Goal: Transaction & Acquisition: Purchase product/service

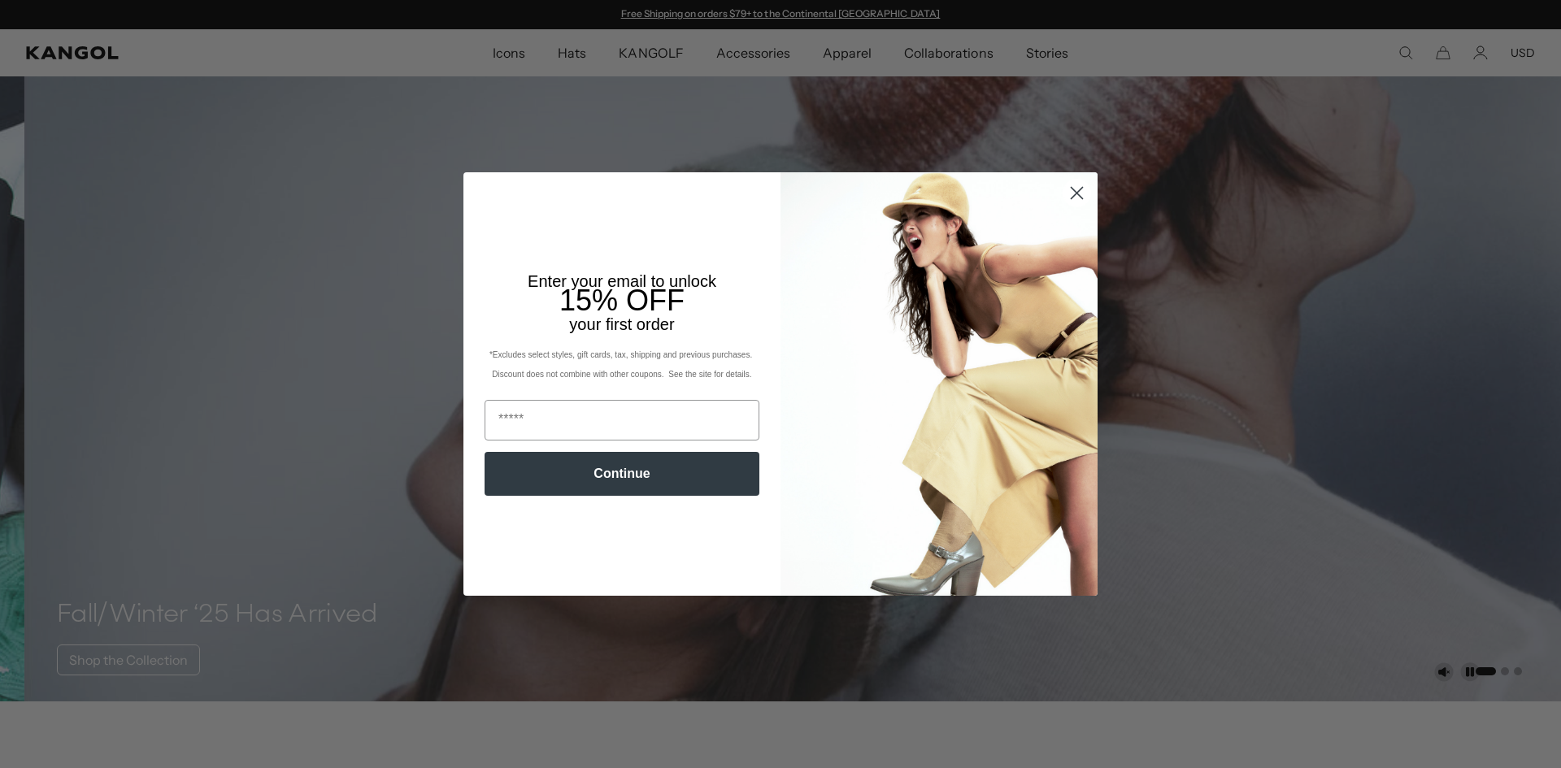
click at [1068, 269] on img "POPUP Form" at bounding box center [938, 383] width 317 height 423
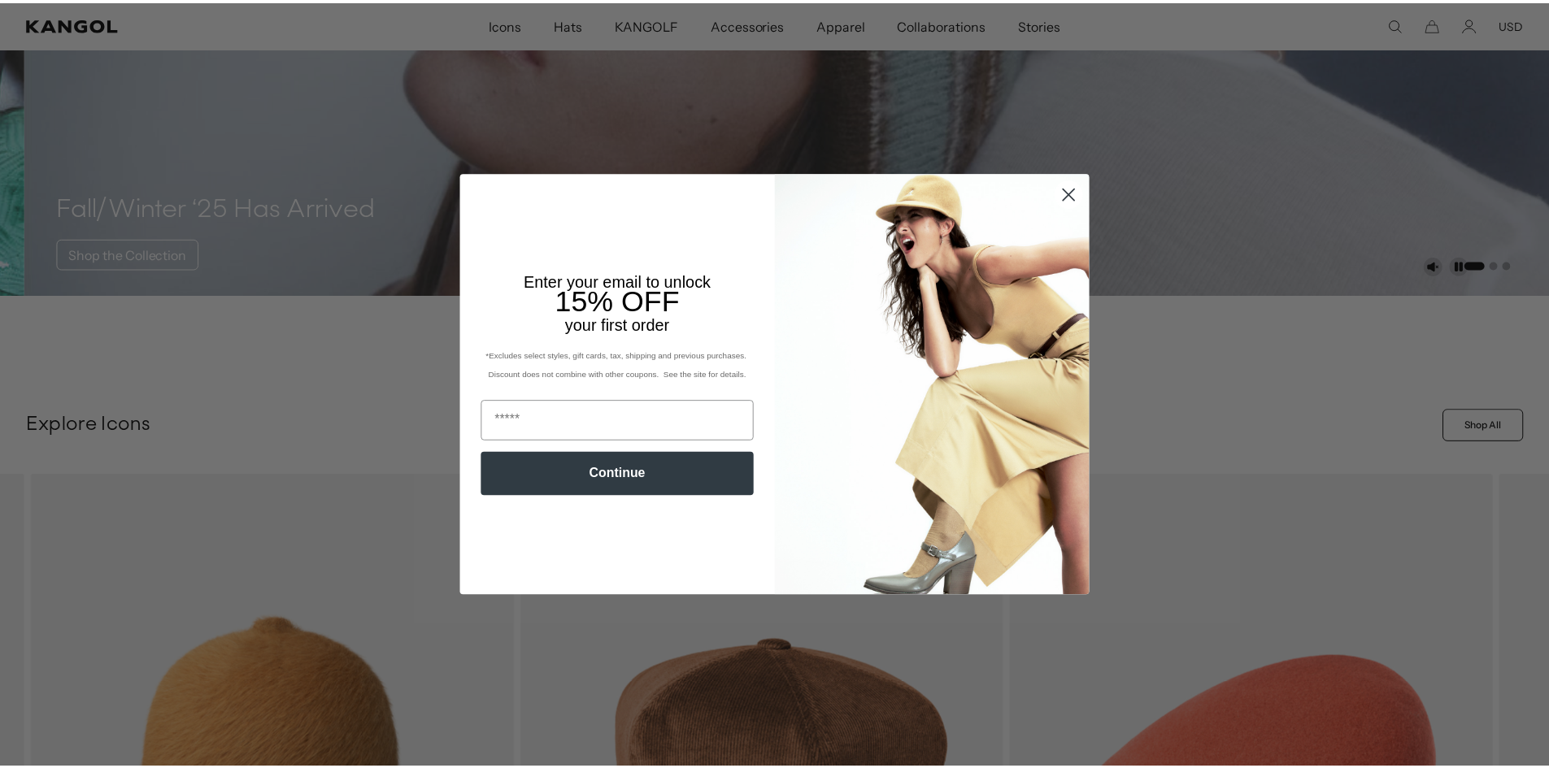
scroll to position [0, 335]
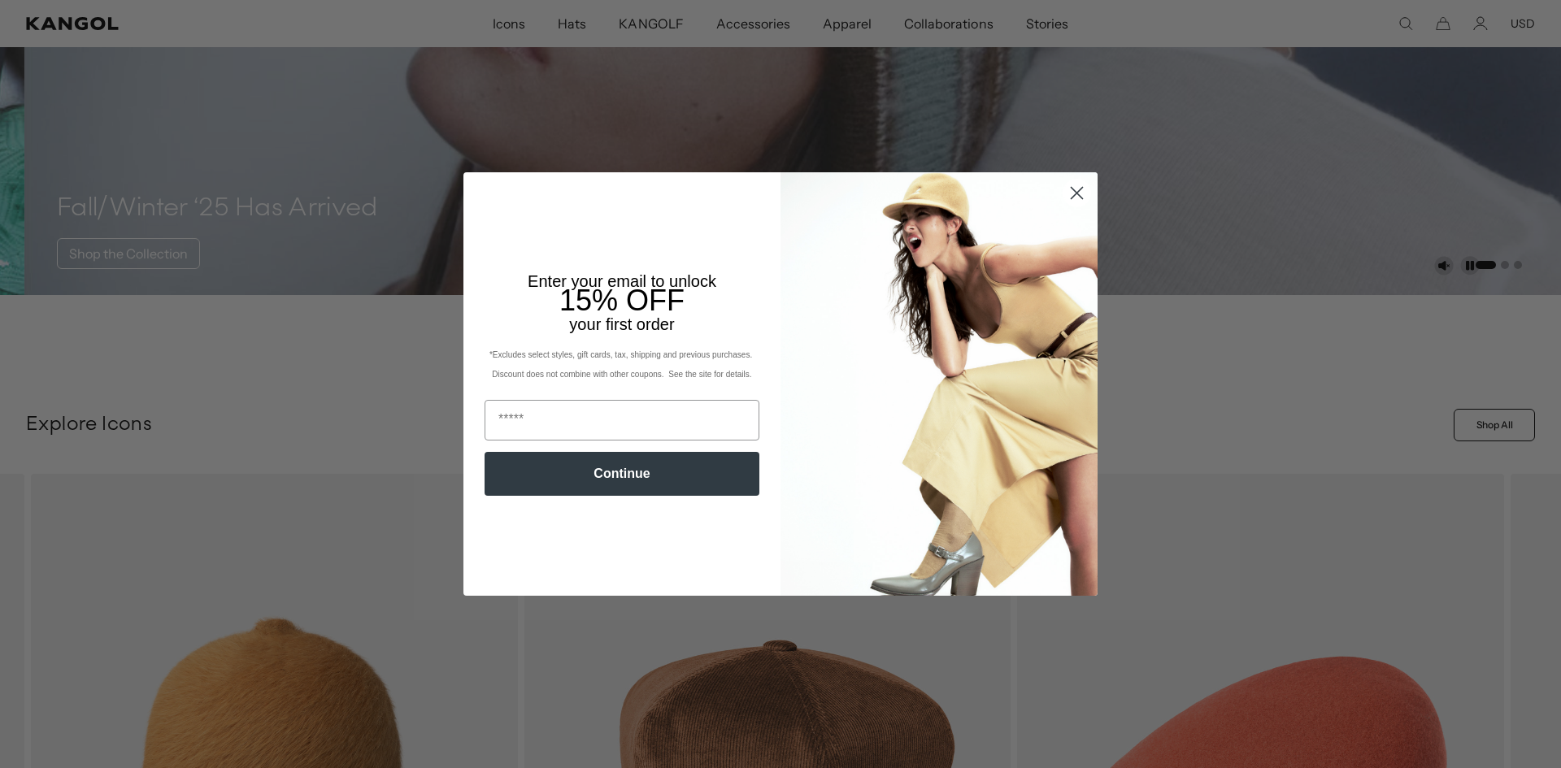
click at [1080, 196] on circle "Close dialog" at bounding box center [1076, 193] width 27 height 27
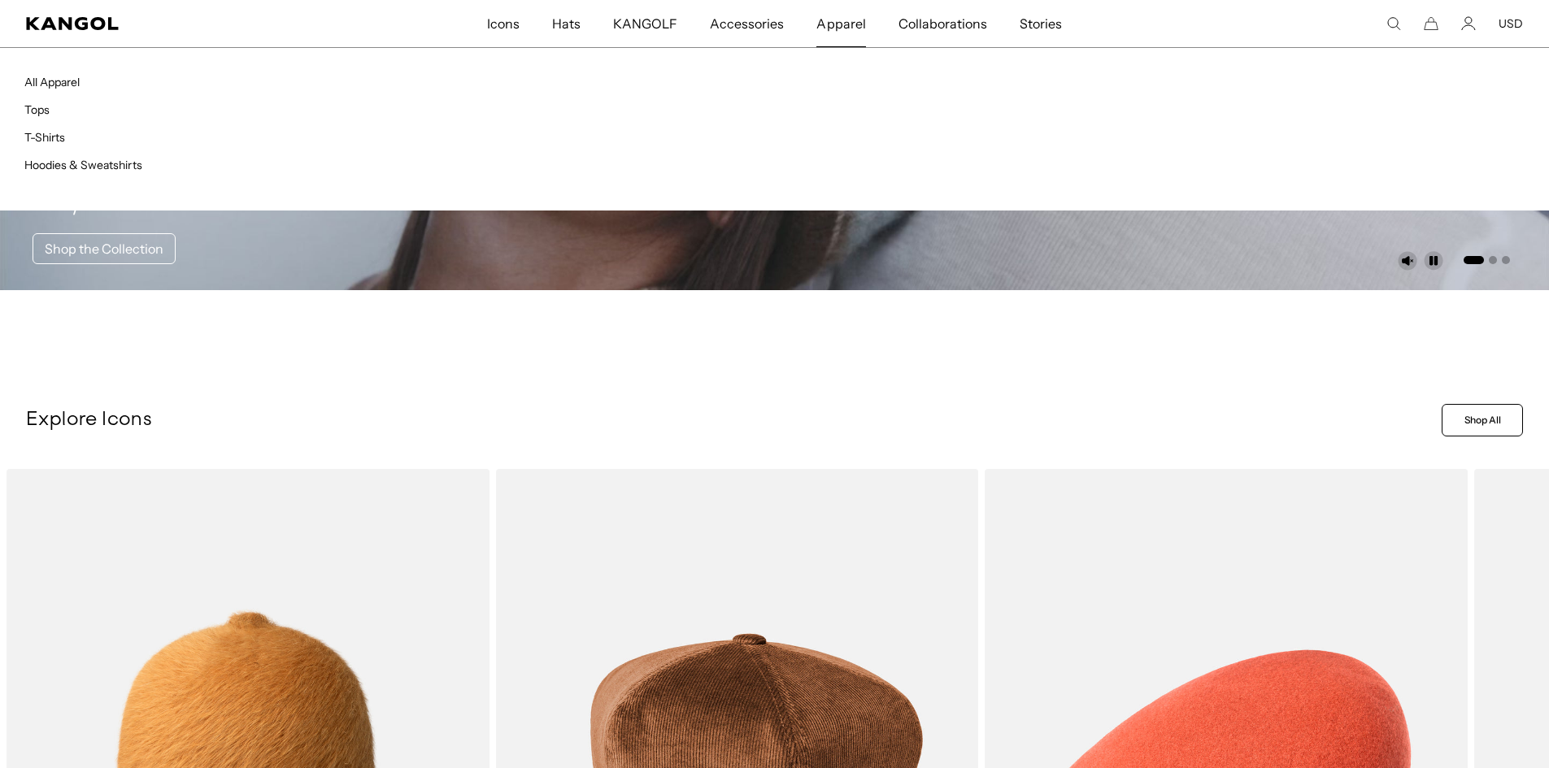
click at [844, 28] on span "Apparel" at bounding box center [840, 23] width 49 height 47
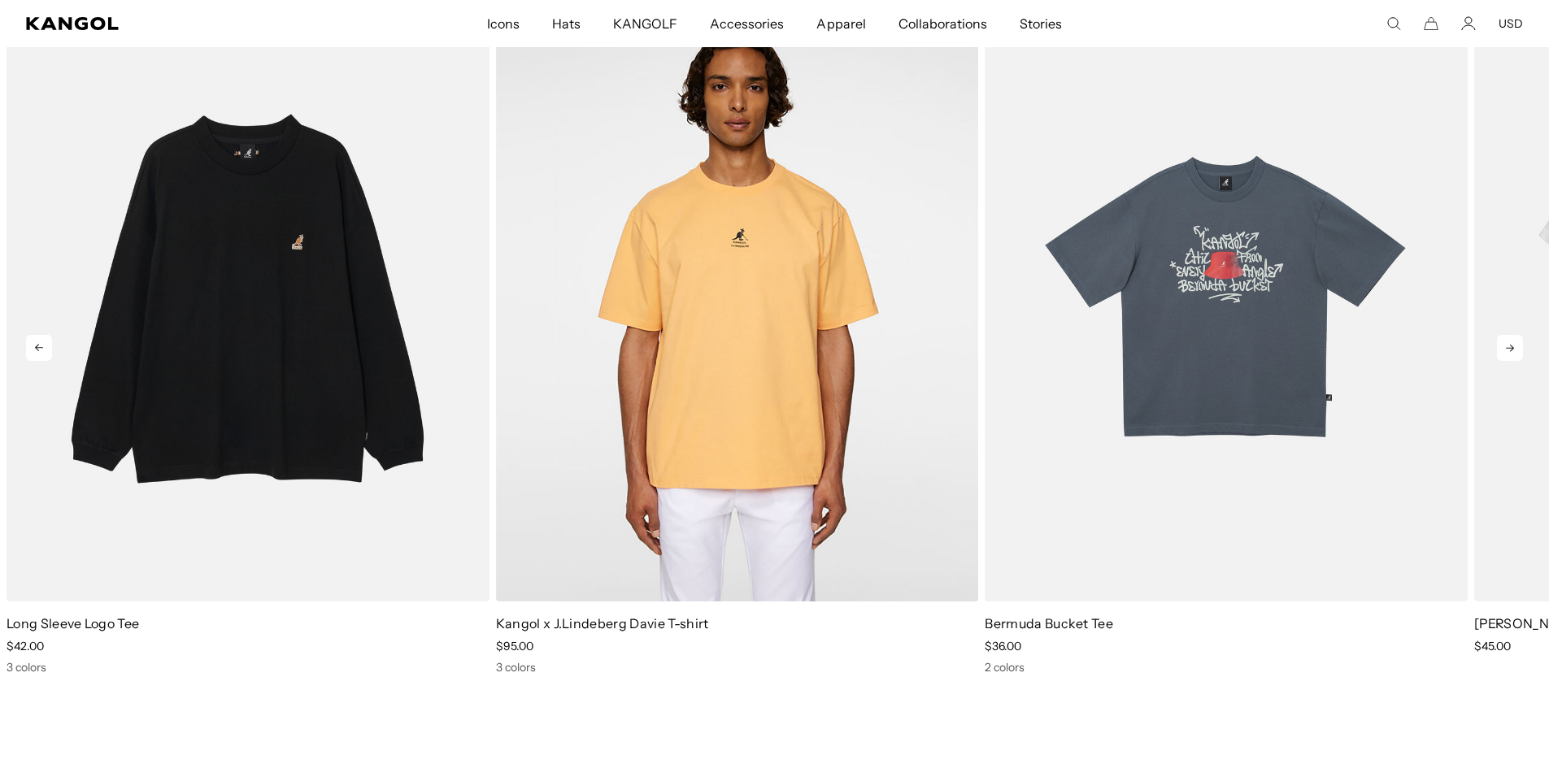
click at [1517, 346] on icon at bounding box center [1510, 348] width 26 height 26
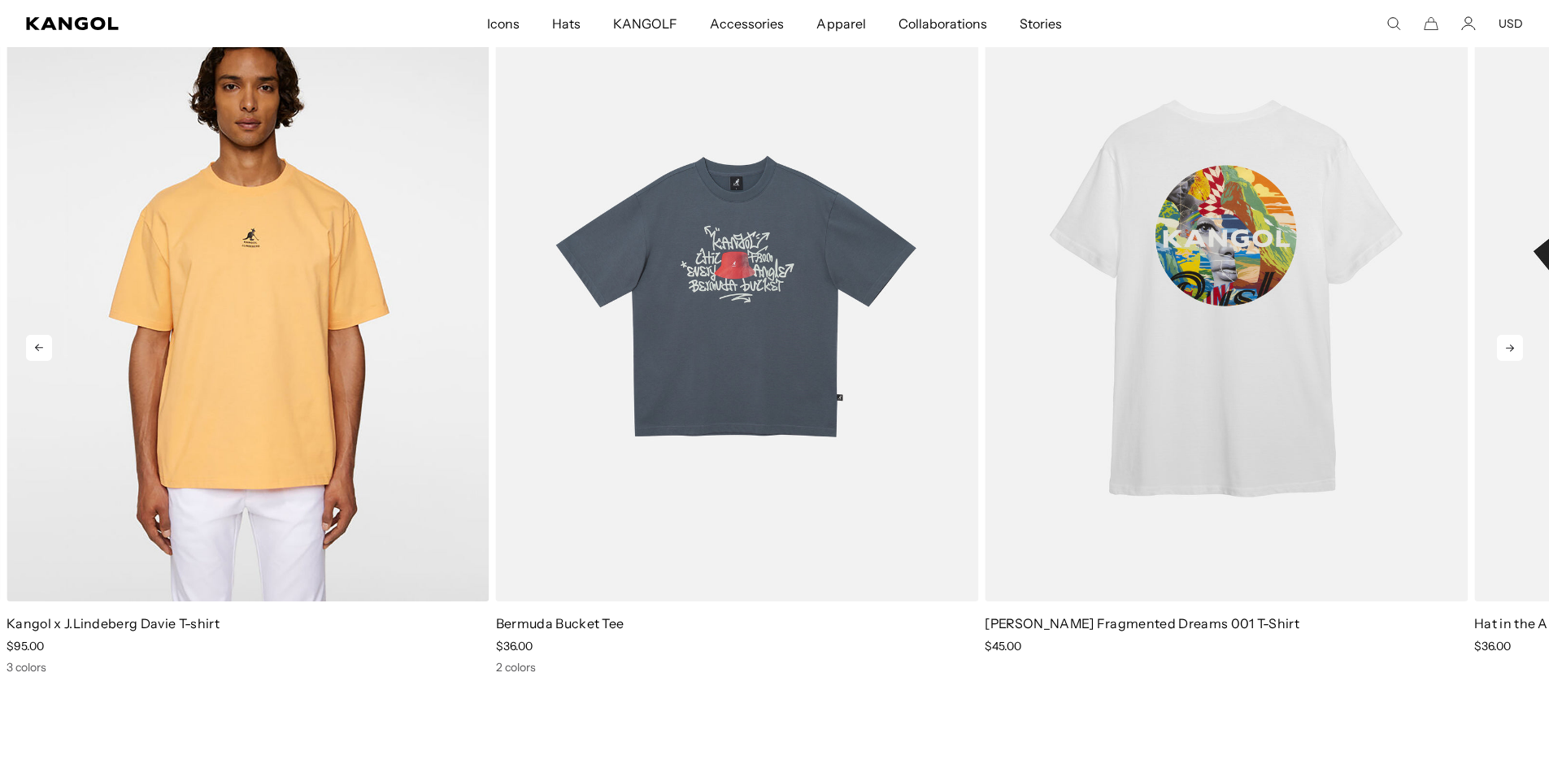
click at [1517, 346] on icon at bounding box center [1510, 348] width 26 height 26
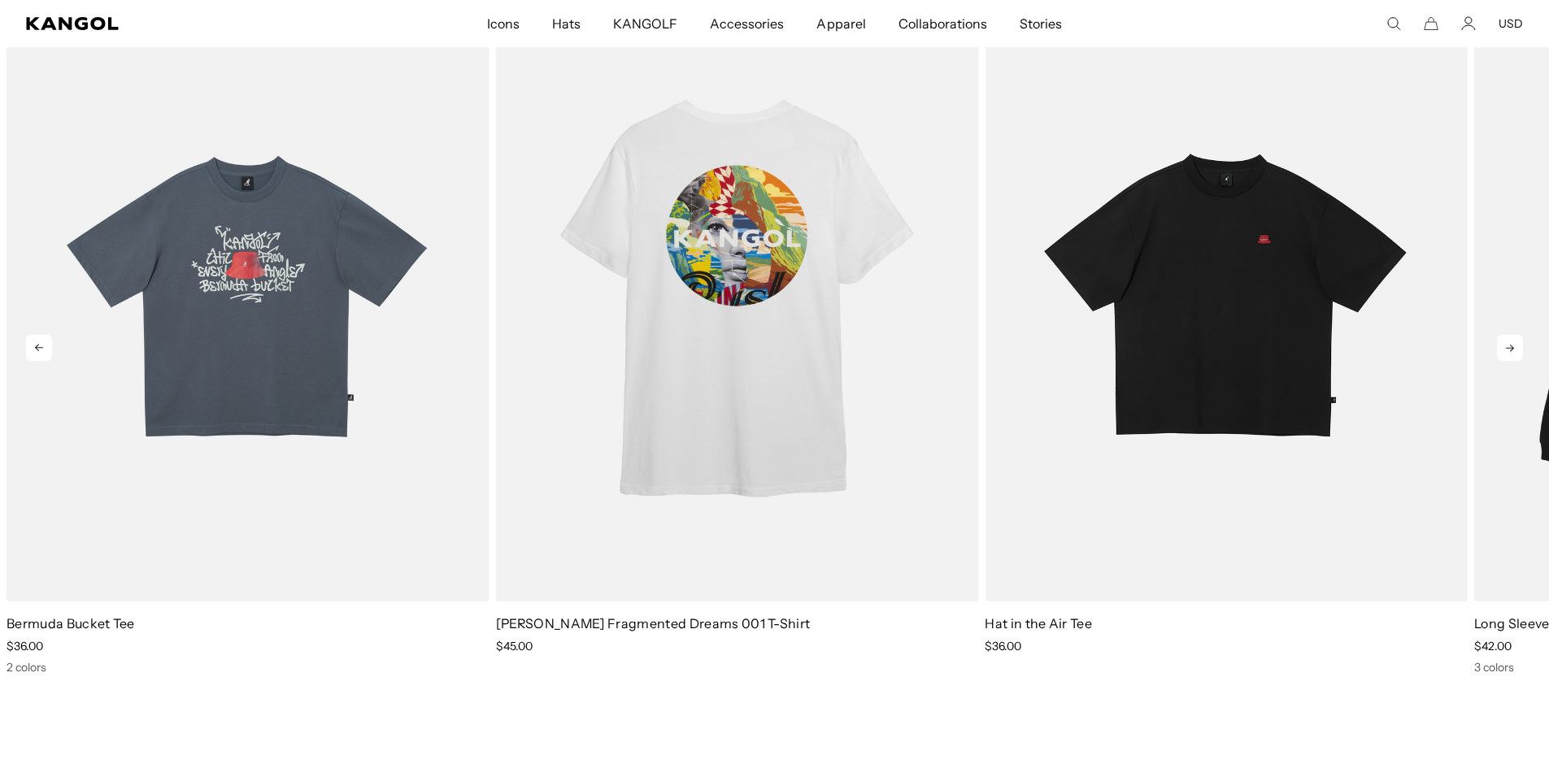
click at [1516, 346] on icon at bounding box center [1510, 348] width 26 height 26
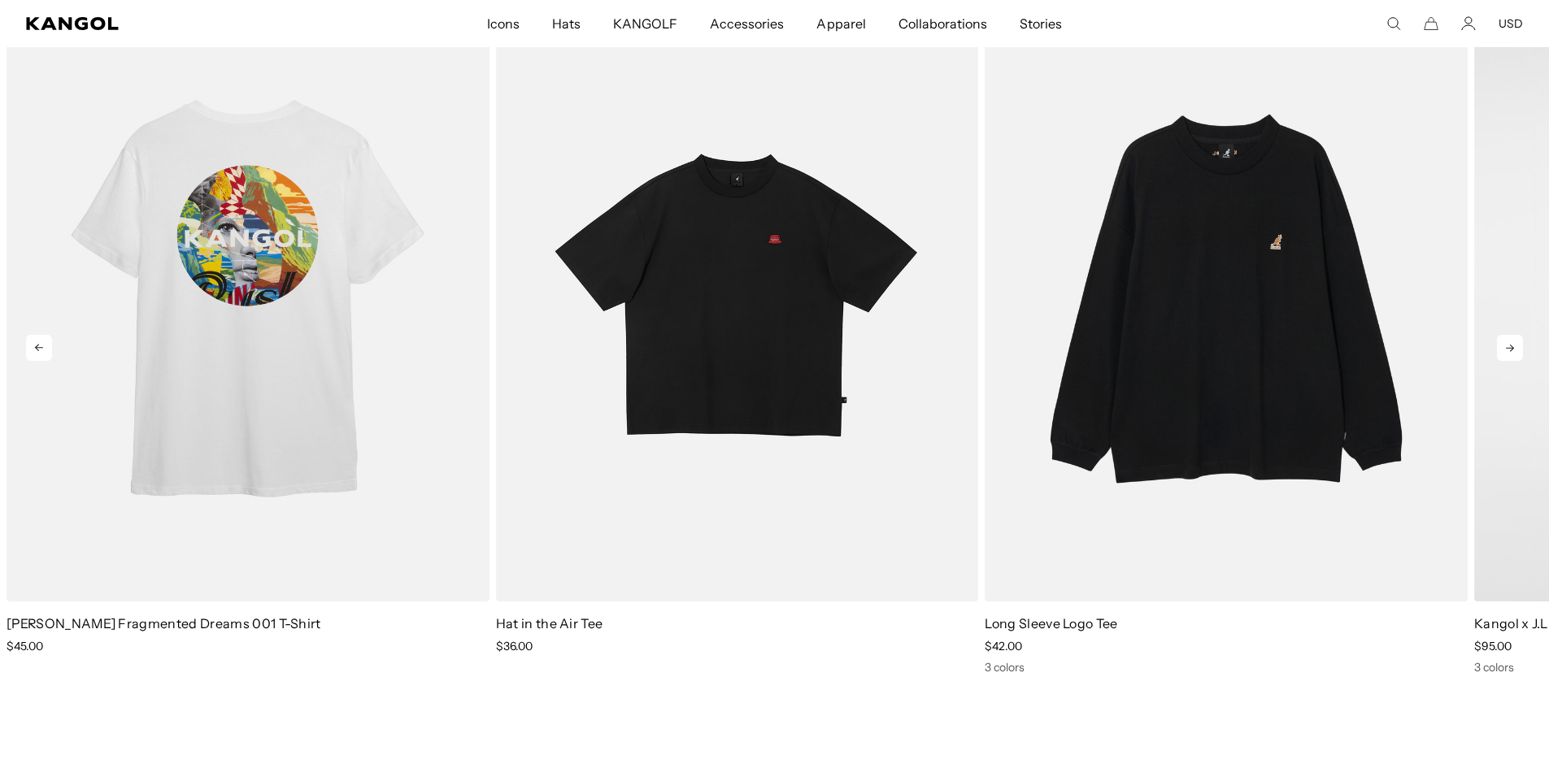
click at [1516, 346] on icon at bounding box center [1510, 348] width 26 height 26
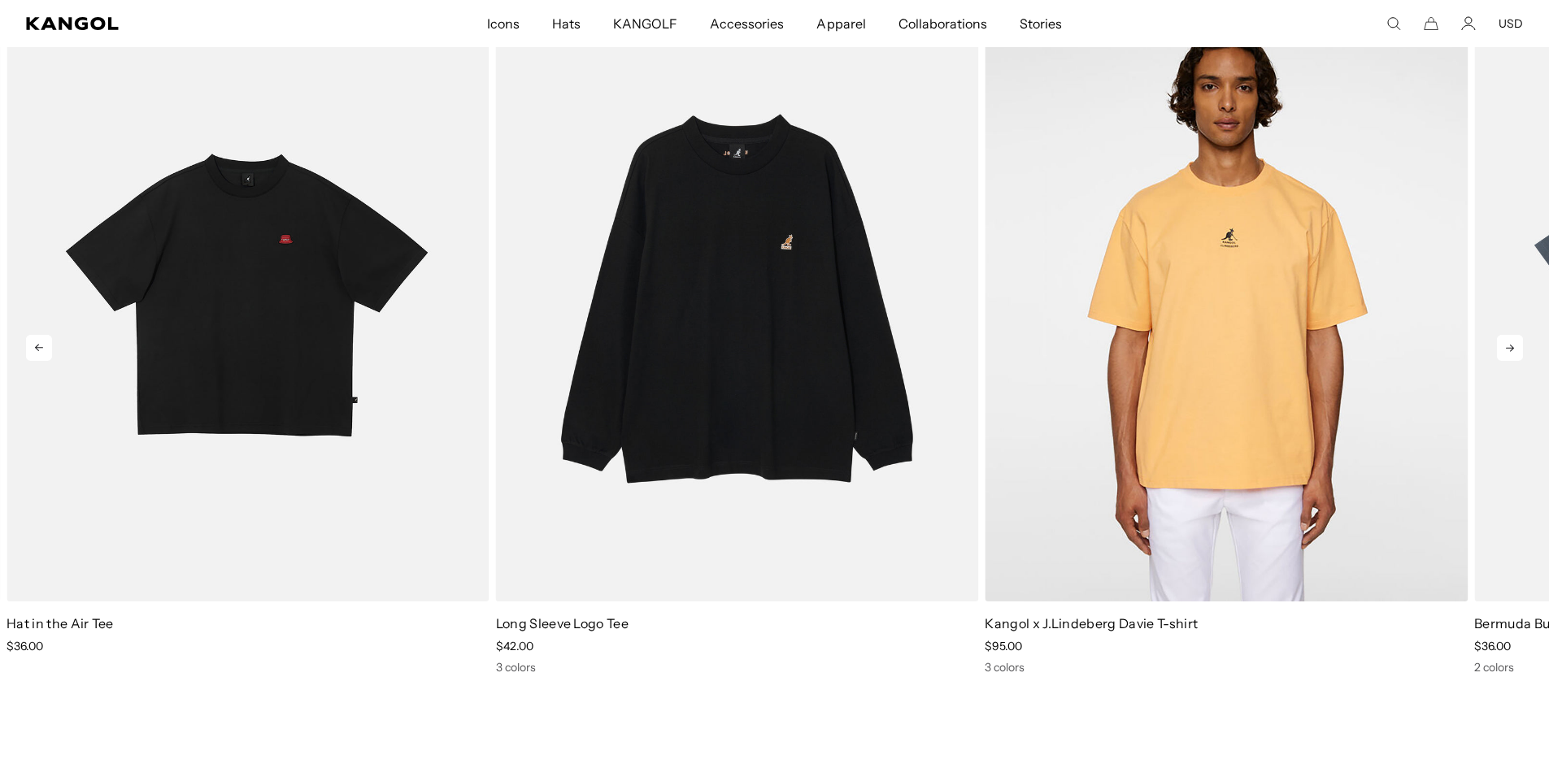
click at [1516, 346] on icon at bounding box center [1510, 348] width 26 height 26
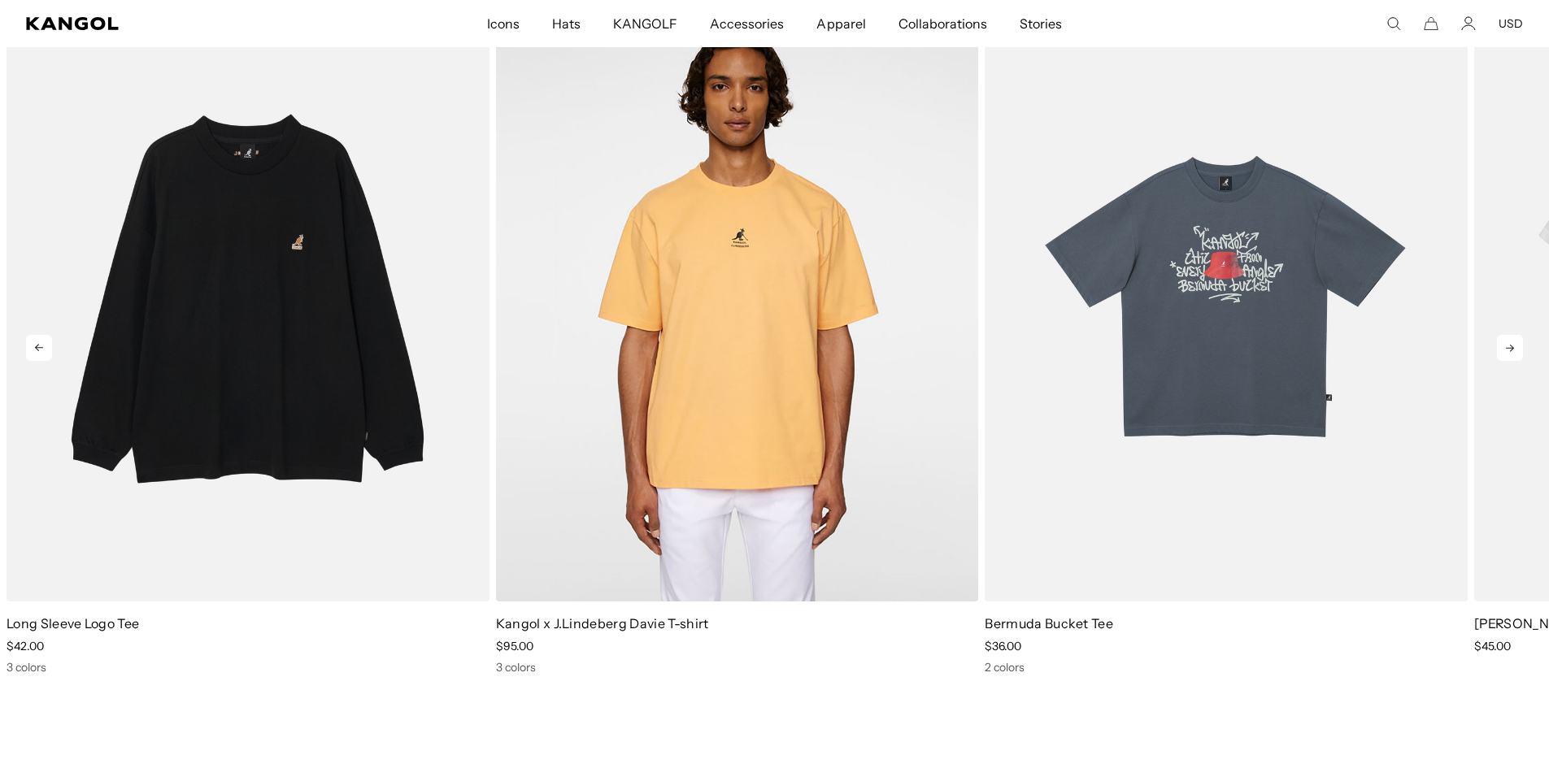
click at [1516, 346] on icon at bounding box center [1510, 348] width 26 height 26
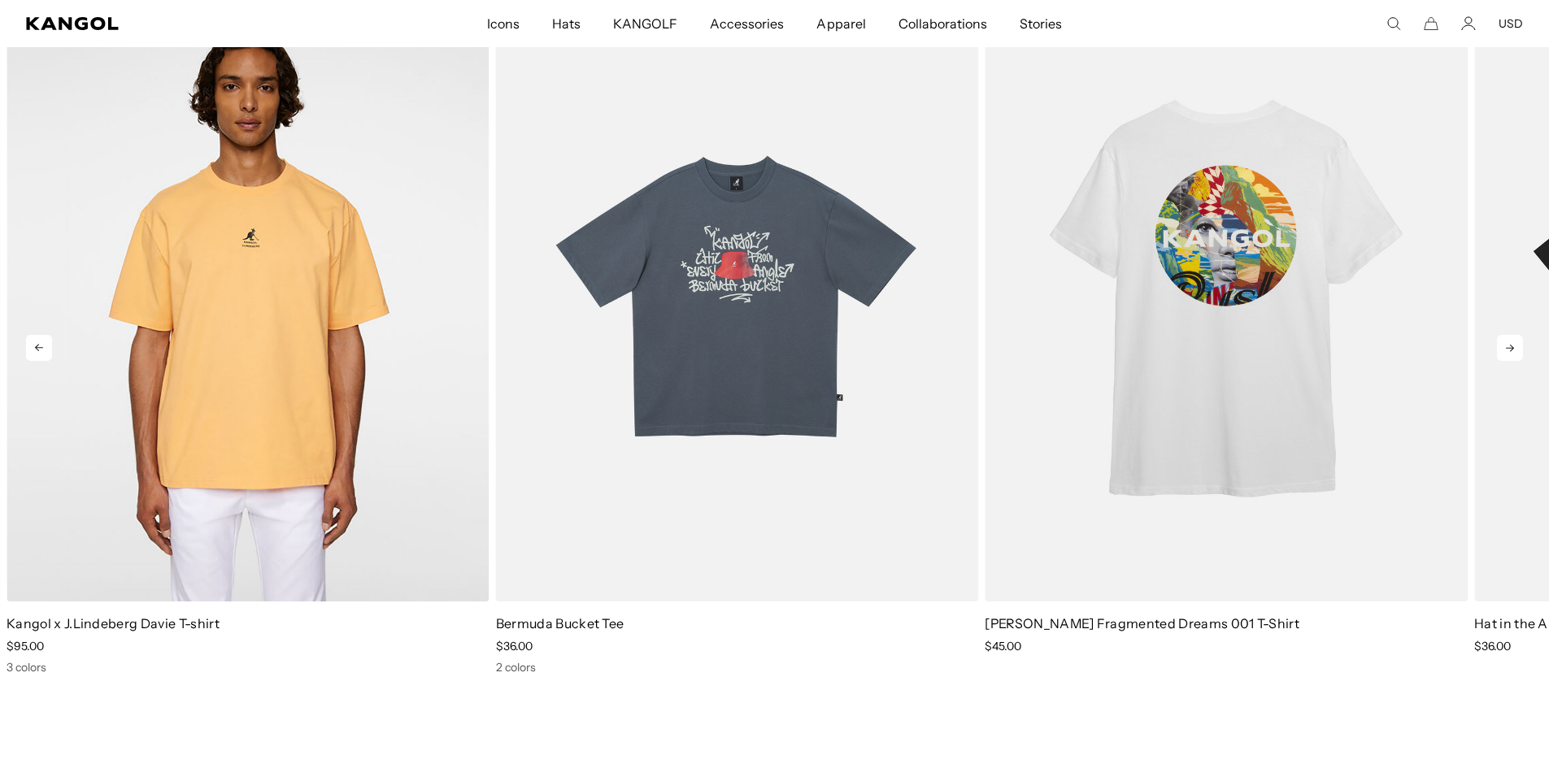
click at [1516, 347] on icon at bounding box center [1510, 348] width 26 height 26
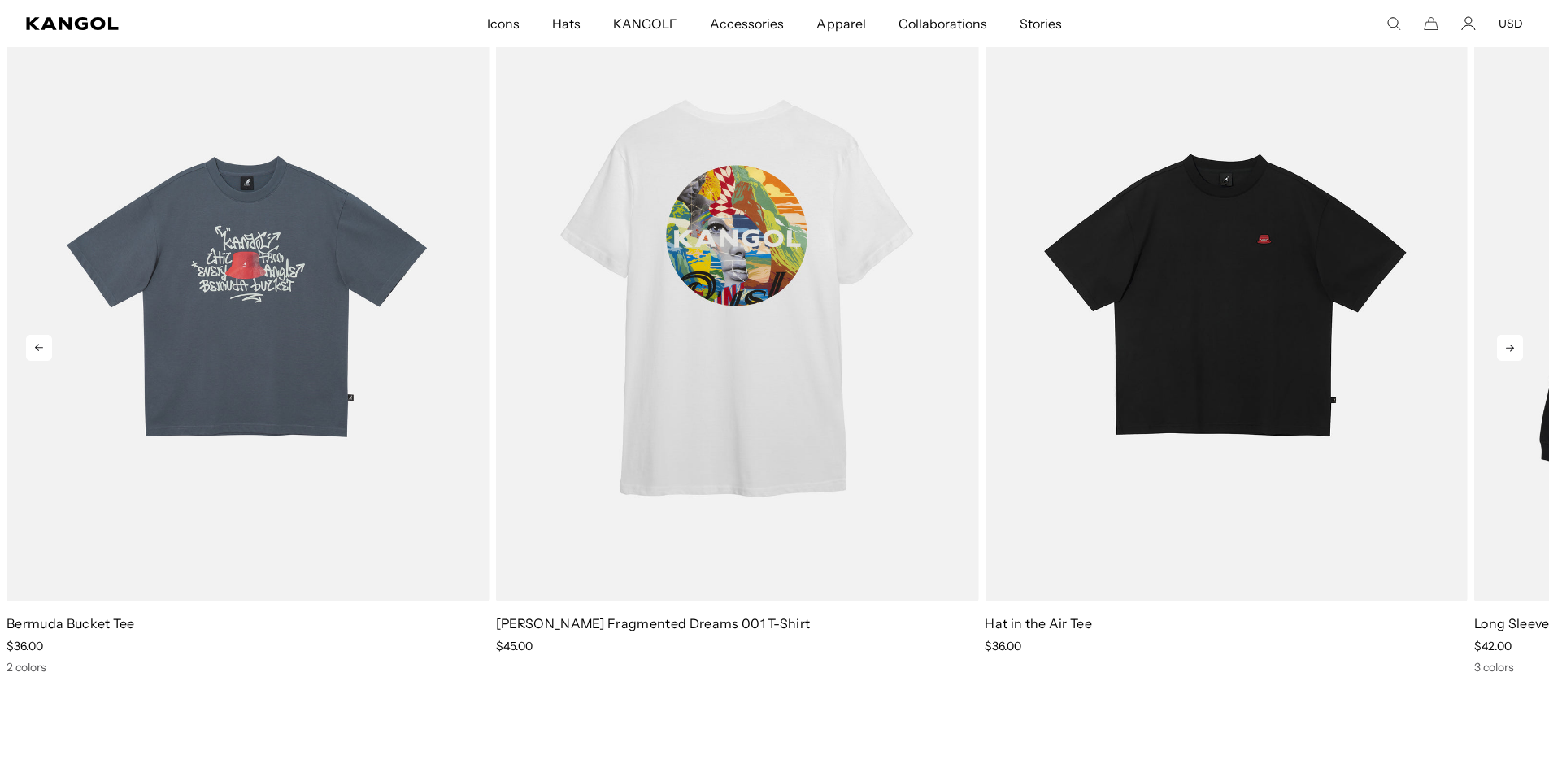
scroll to position [0, 335]
click at [1516, 347] on icon at bounding box center [1510, 348] width 26 height 26
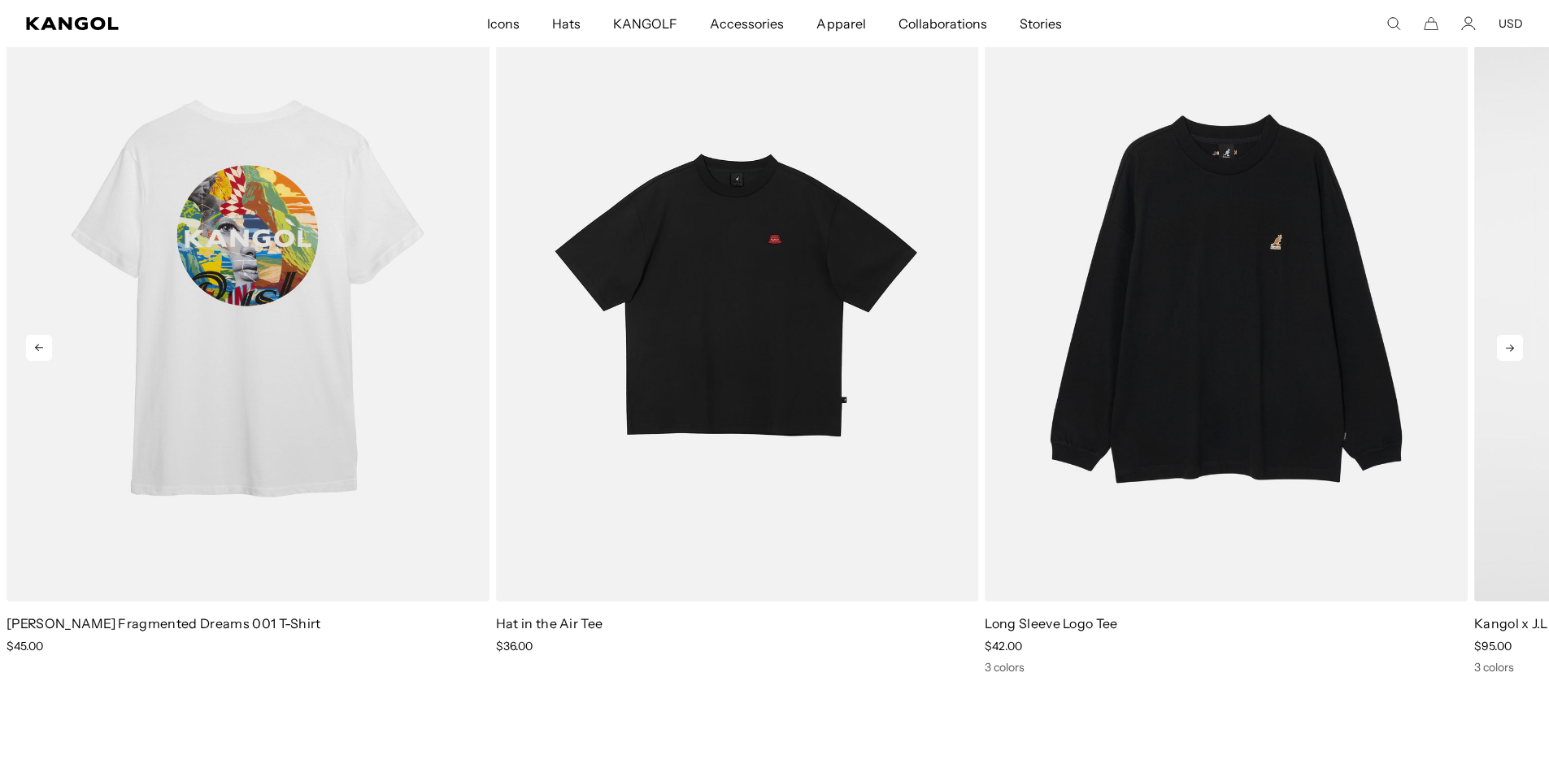
click at [1516, 347] on icon at bounding box center [1510, 348] width 26 height 26
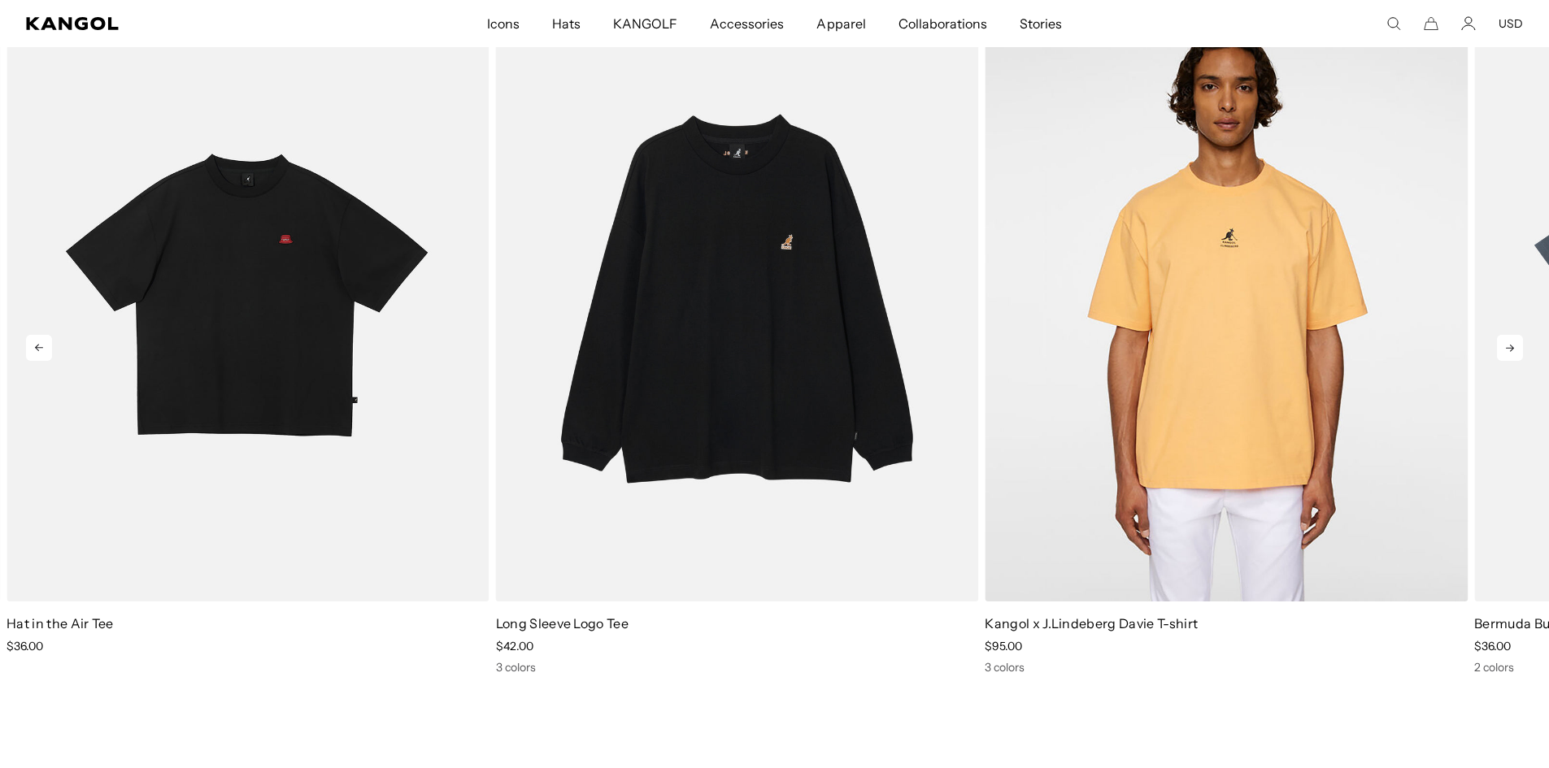
click at [1516, 347] on icon at bounding box center [1510, 348] width 26 height 26
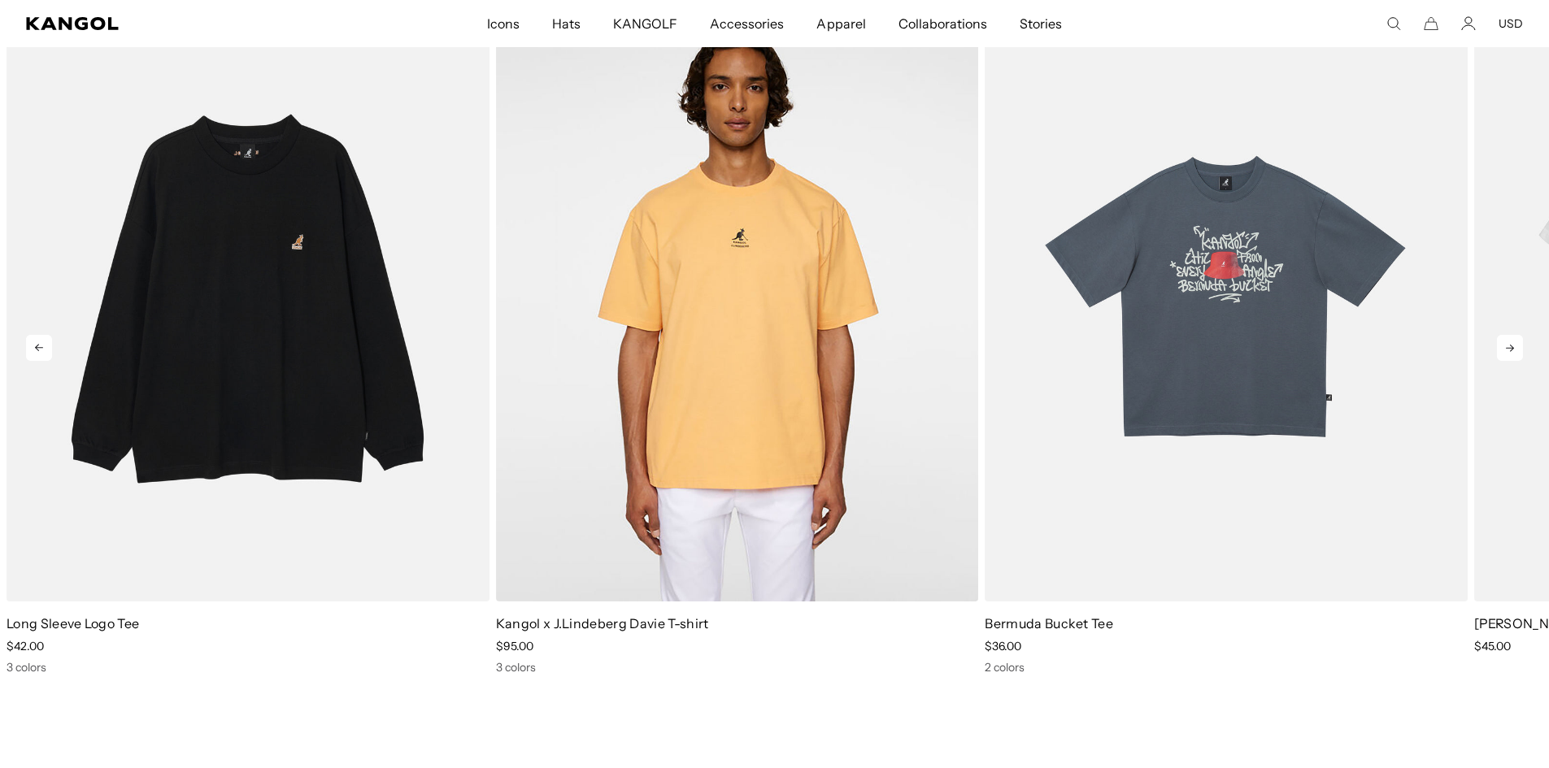
click at [1516, 347] on icon at bounding box center [1510, 348] width 26 height 26
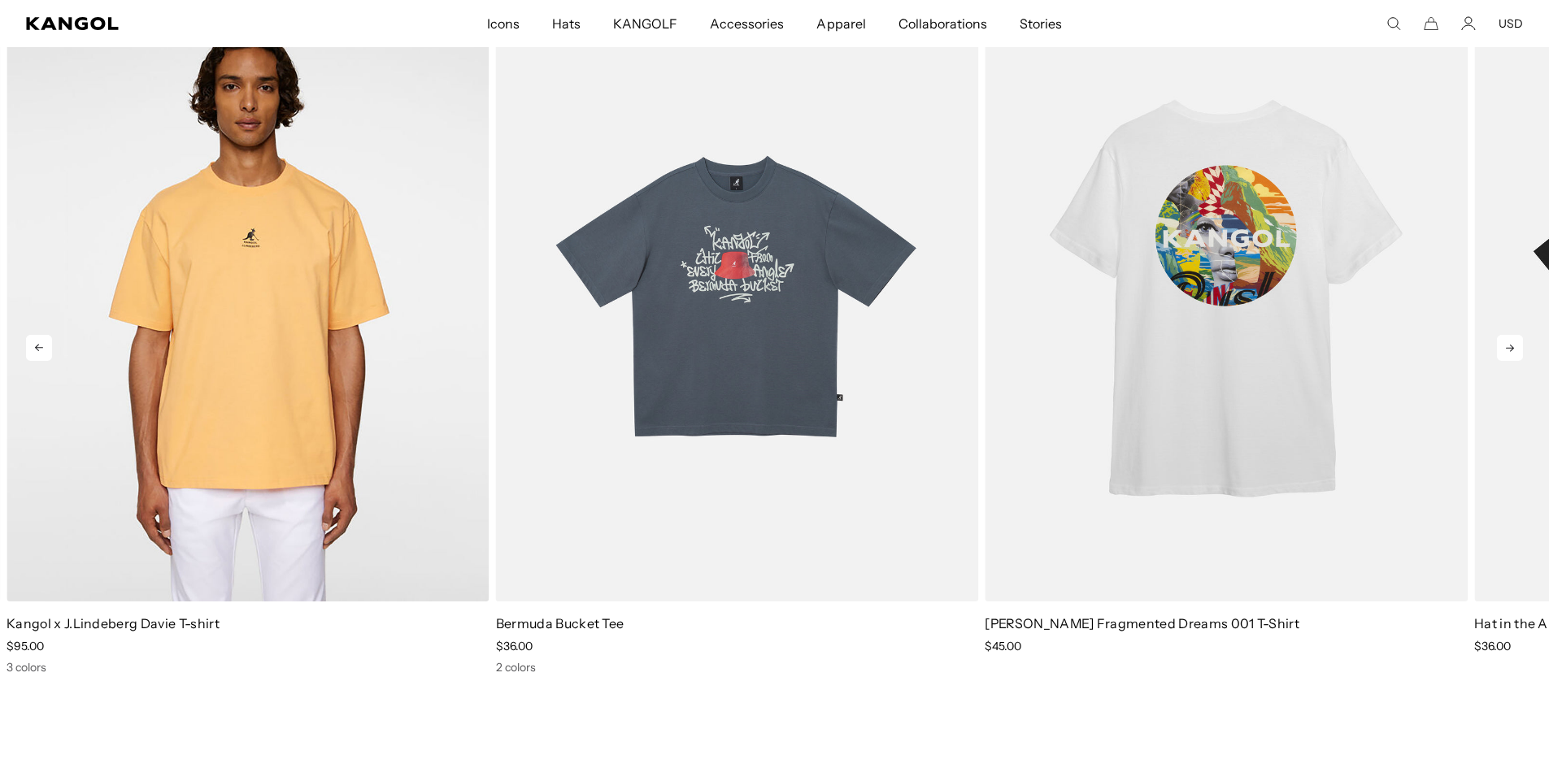
click at [1516, 347] on icon at bounding box center [1510, 348] width 26 height 26
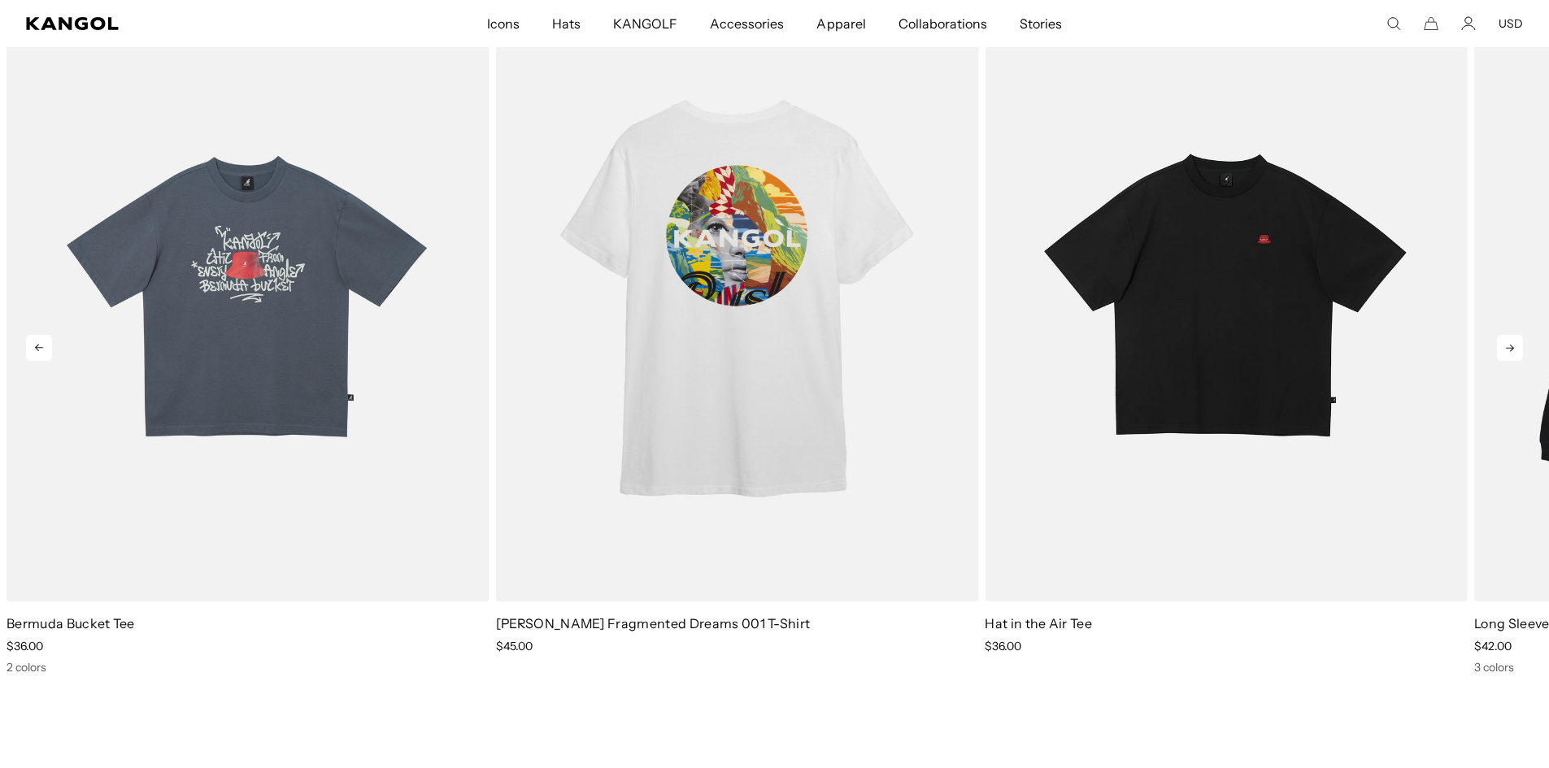
click at [1516, 347] on icon at bounding box center [1510, 348] width 26 height 26
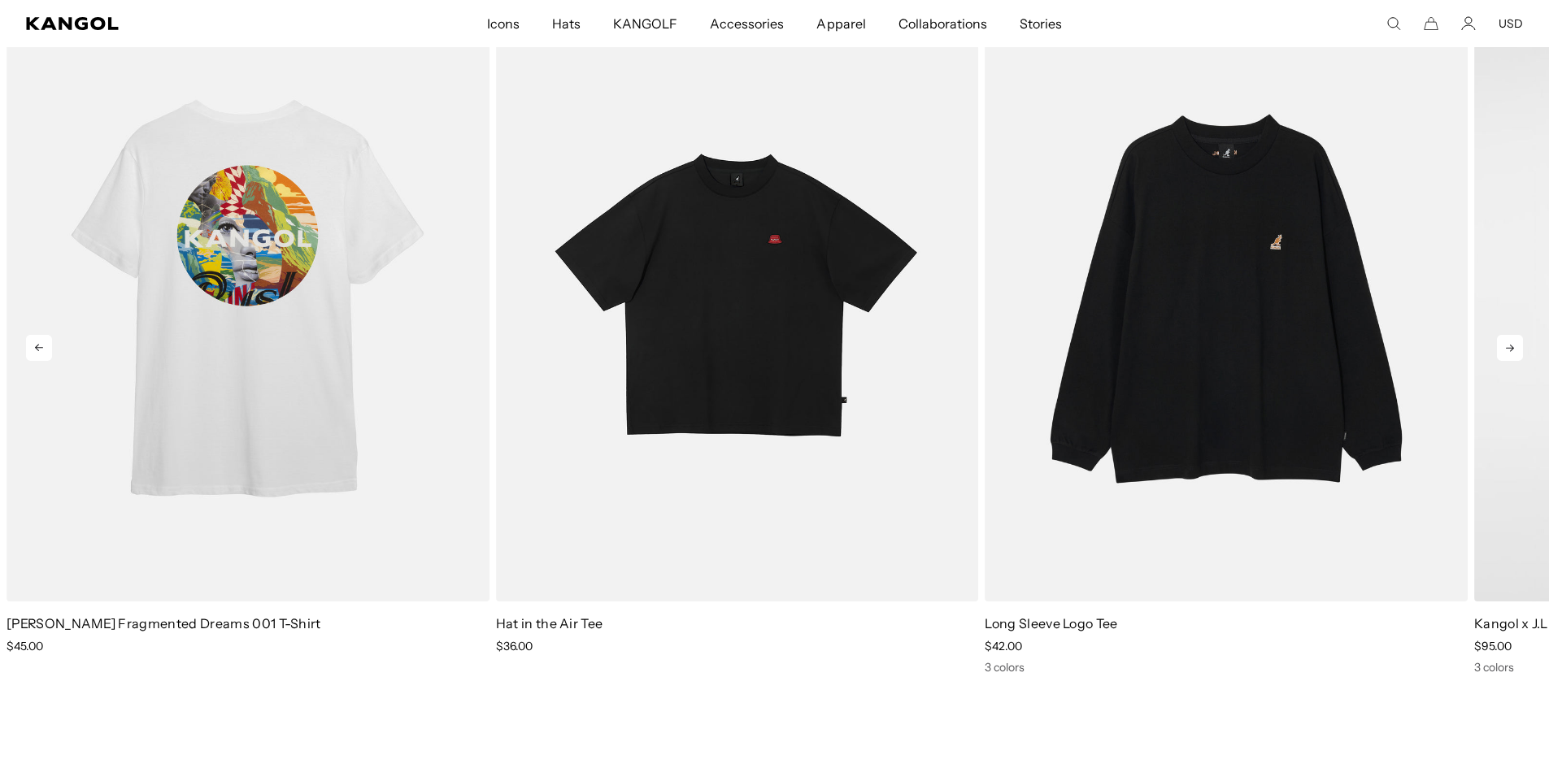
click at [1516, 347] on icon at bounding box center [1510, 348] width 26 height 26
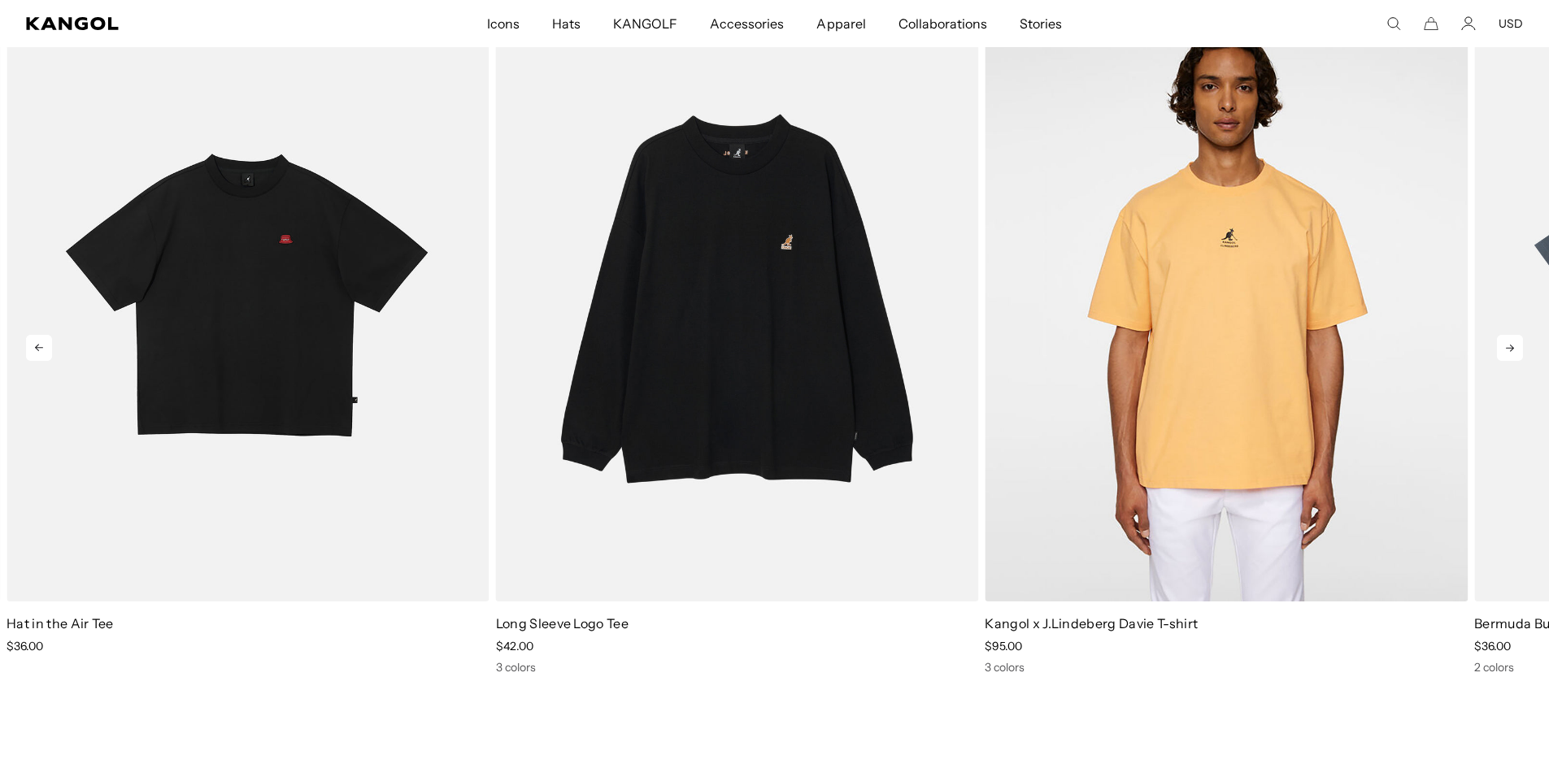
click at [1515, 349] on icon at bounding box center [1510, 348] width 26 height 26
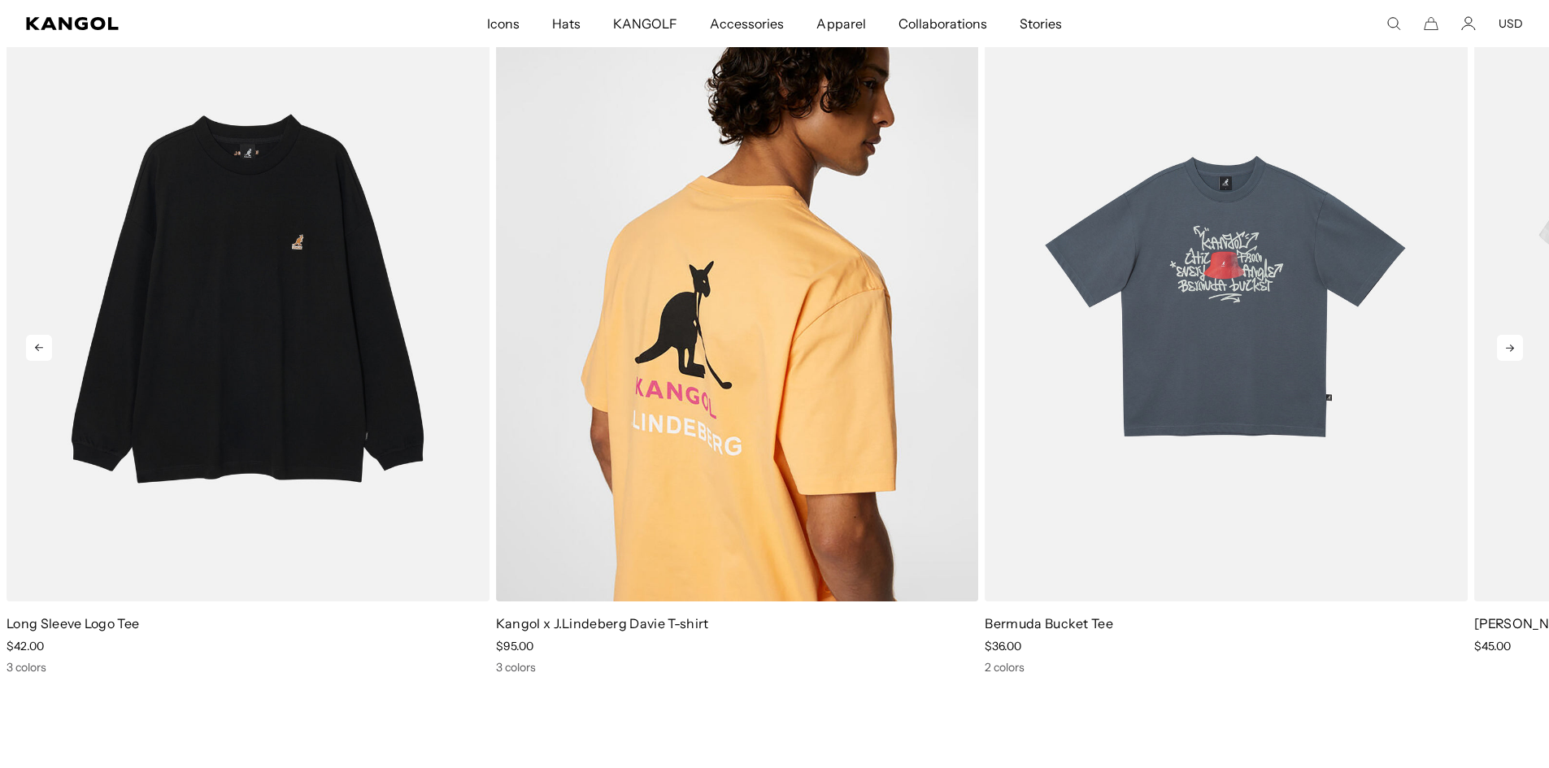
scroll to position [0, 0]
